Goal: Information Seeking & Learning: Learn about a topic

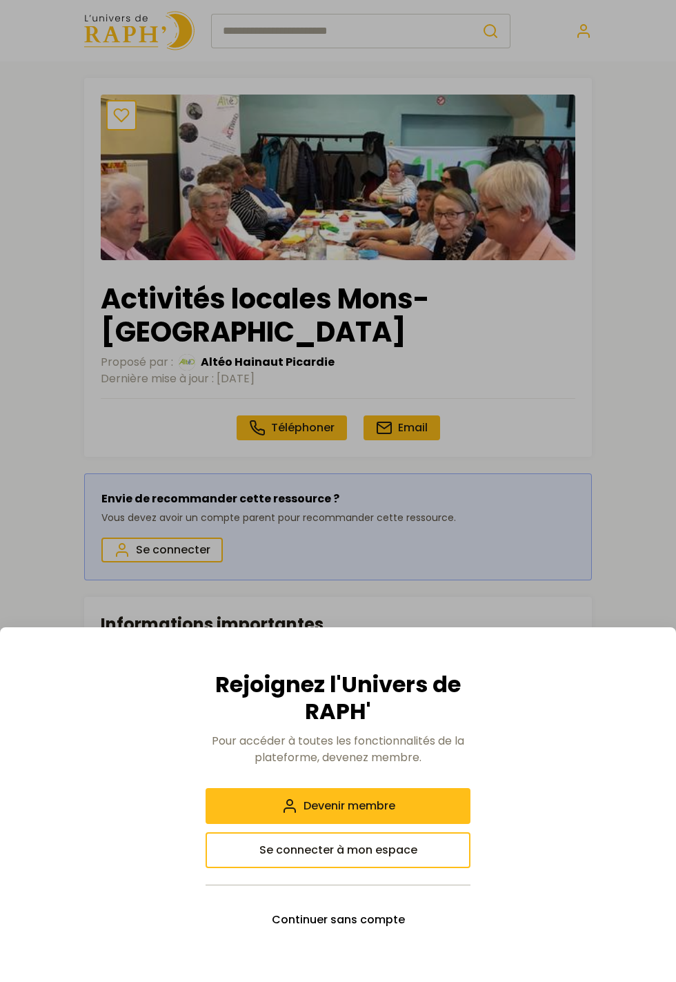
click at [401, 934] on button "Continuer sans compte" at bounding box center [338, 920] width 265 height 36
click at [412, 30] on div at bounding box center [338, 491] width 676 height 982
